Goal: Task Accomplishment & Management: Manage account settings

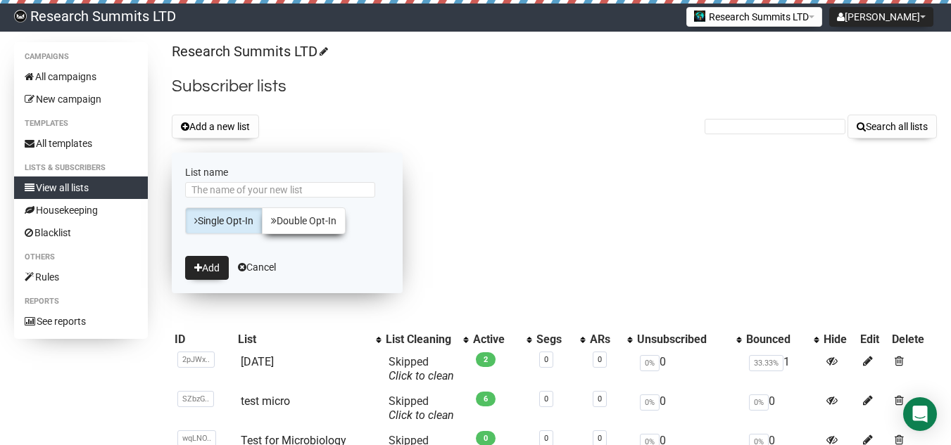
click at [310, 222] on link "Double Opt-In" at bounding box center [304, 221] width 84 height 27
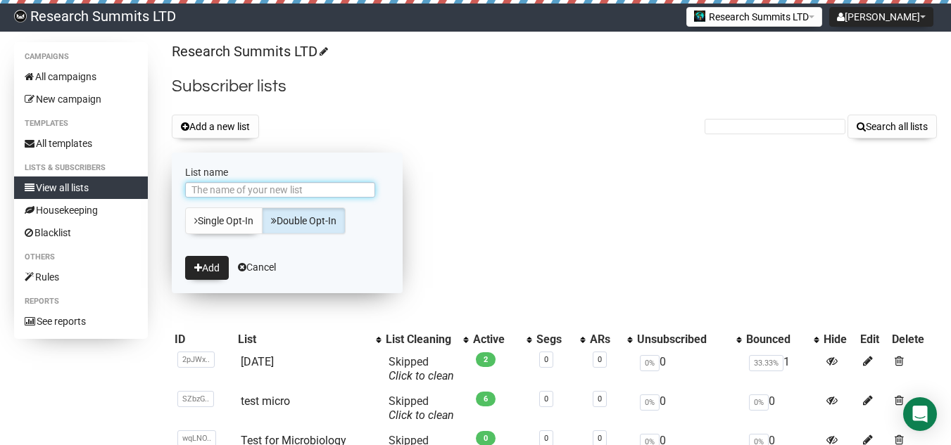
click at [278, 194] on input "List name" at bounding box center [280, 189] width 190 height 15
type input "[DATE]"
click at [294, 227] on link "Double Opt-In" at bounding box center [304, 221] width 84 height 27
click at [215, 260] on button "Add" at bounding box center [207, 268] width 44 height 24
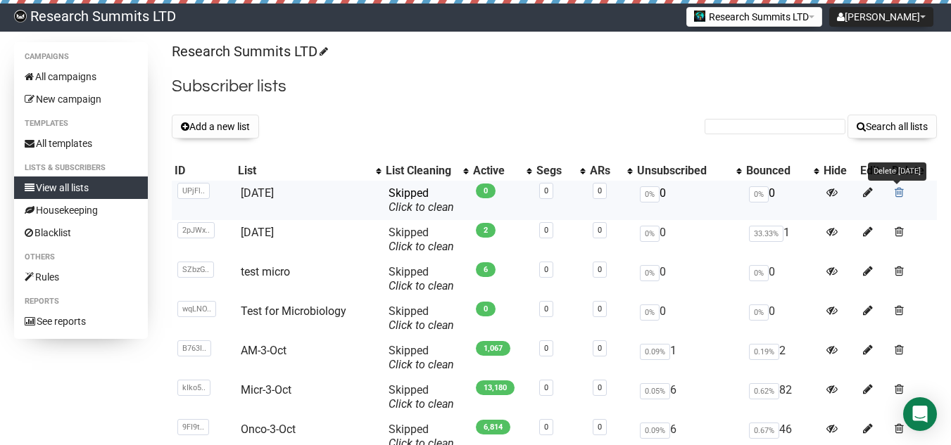
click at [899, 198] on span at bounding box center [898, 192] width 9 height 12
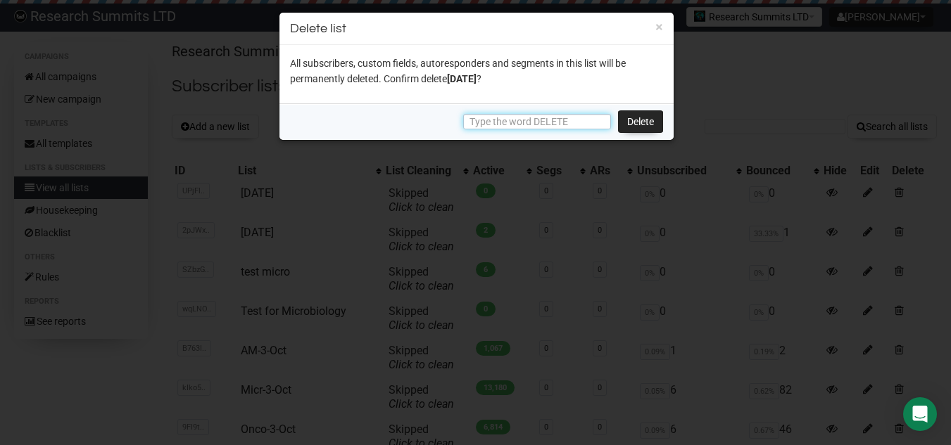
click at [563, 126] on input "text" at bounding box center [537, 121] width 148 height 15
type input "DELETE"
click at [626, 118] on link "Delete" at bounding box center [640, 121] width 45 height 23
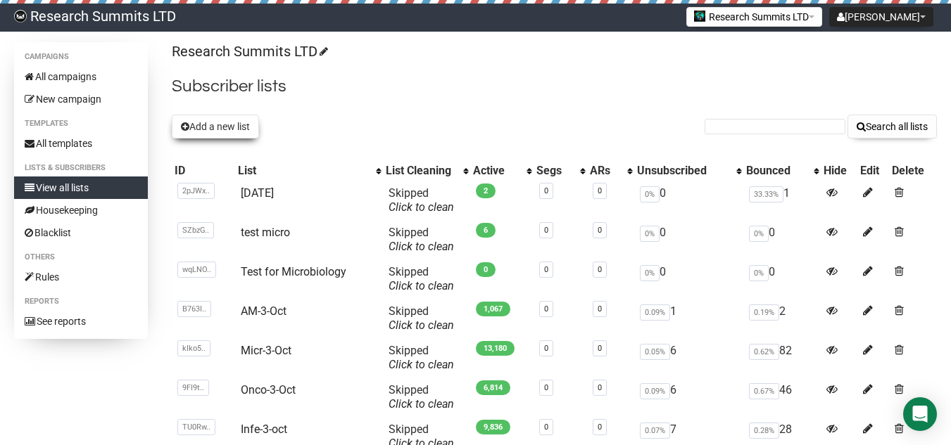
click at [250, 126] on button "Add a new list" at bounding box center [215, 127] width 87 height 24
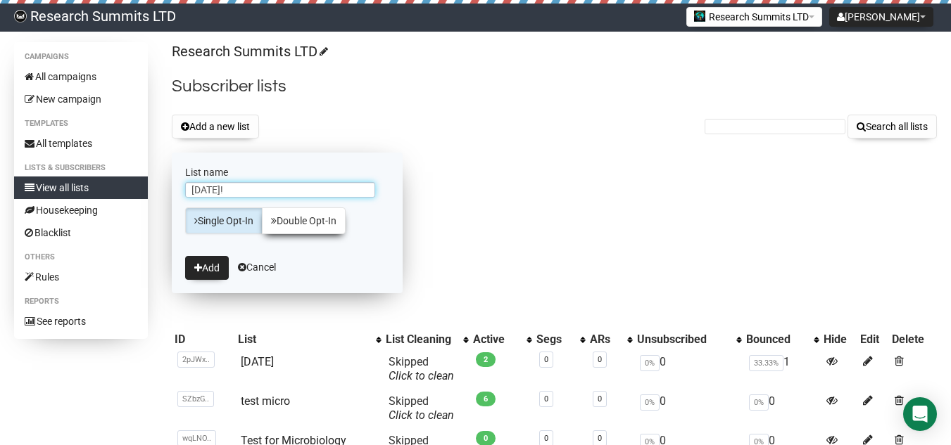
type input "[DATE]!"
click at [315, 215] on link "Double Opt-In" at bounding box center [304, 221] width 84 height 27
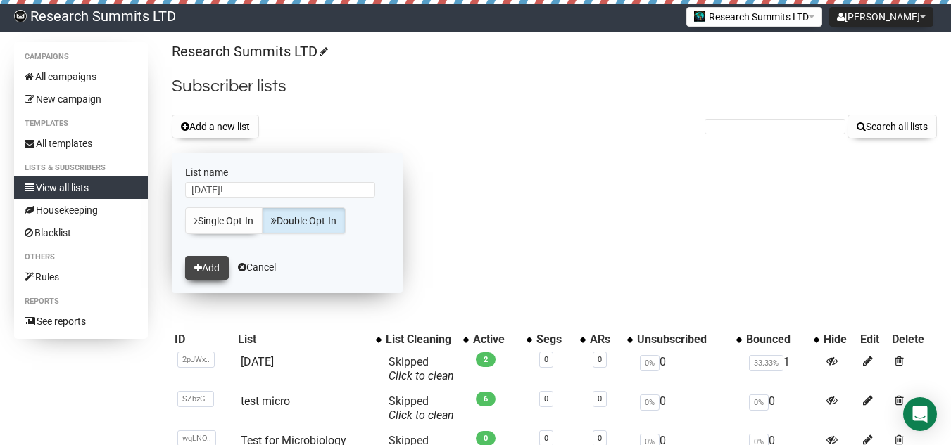
click at [211, 267] on button "Add" at bounding box center [207, 268] width 44 height 24
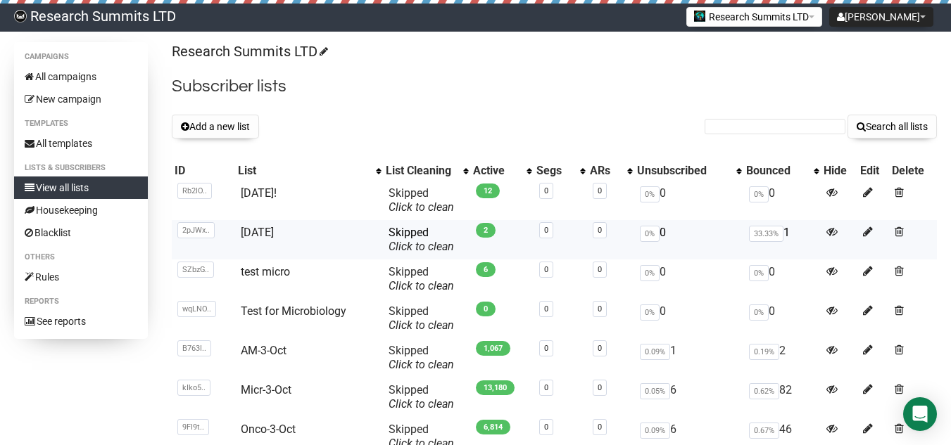
click at [787, 234] on td "33.33% 1" at bounding box center [781, 239] width 77 height 39
click at [398, 195] on span "Skipped You can be flagged for spam ! We scanned a few emails in this list and …" at bounding box center [420, 199] width 65 height 27
click at [271, 188] on link "[DATE]!" at bounding box center [259, 192] width 36 height 13
click at [65, 72] on link "All campaigns" at bounding box center [81, 76] width 134 height 23
